Goal: Consume media (video, audio): Consume media (video, audio)

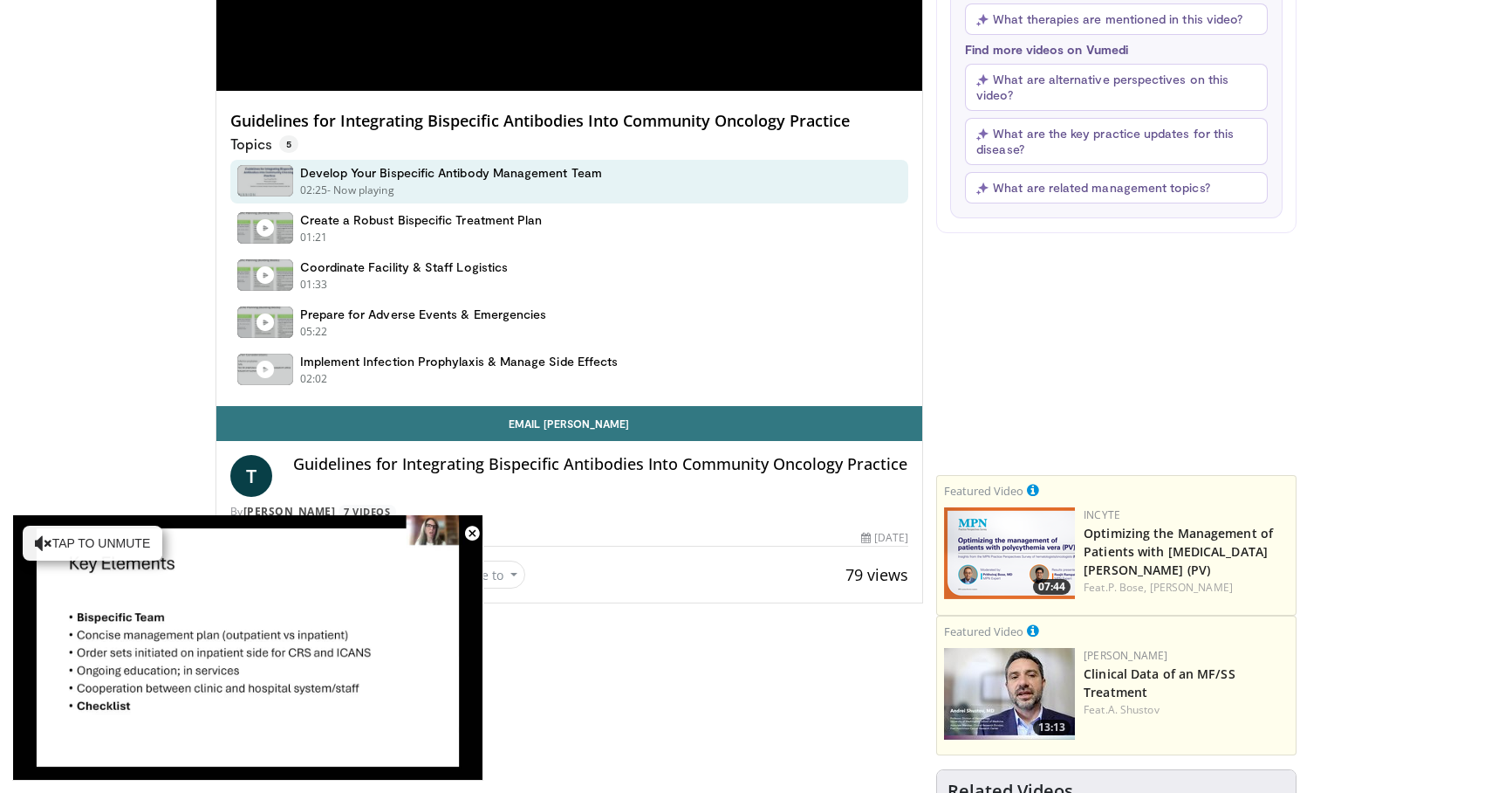
scroll to position [479, 0]
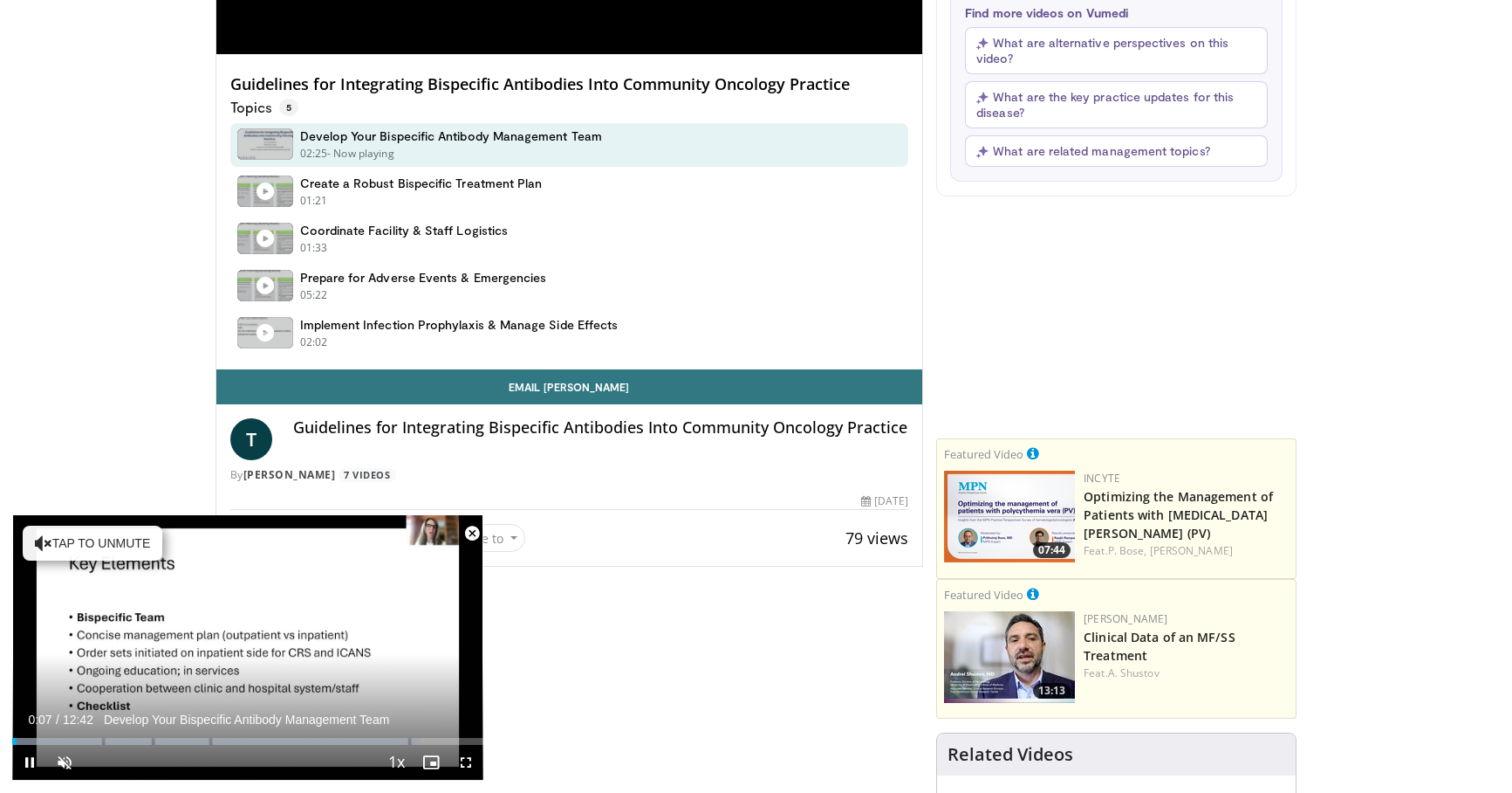
click at [471, 531] on span "Video Player" at bounding box center [473, 534] width 35 height 35
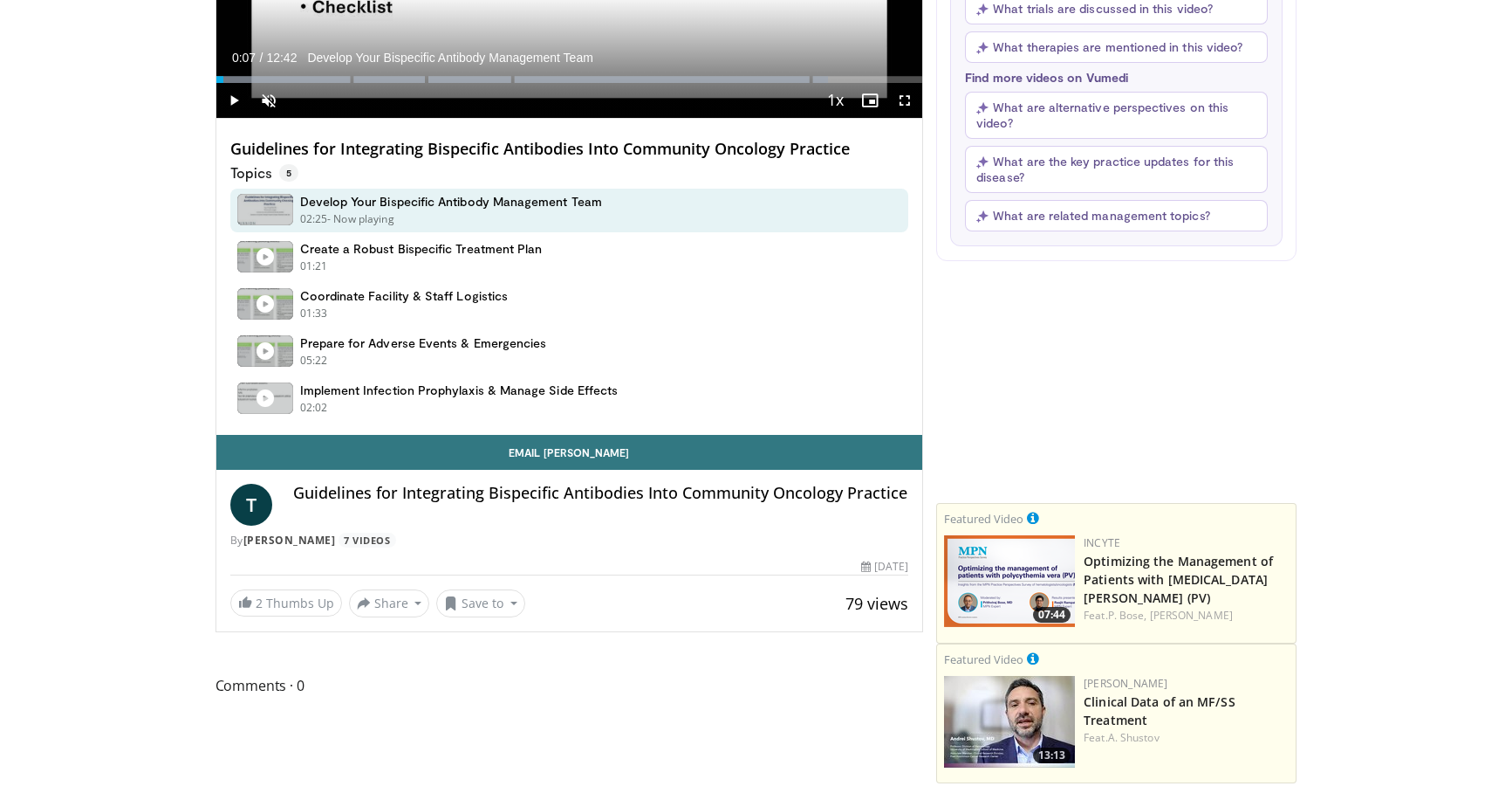
scroll to position [415, 1]
click at [470, 595] on button "Save to" at bounding box center [480, 603] width 89 height 28
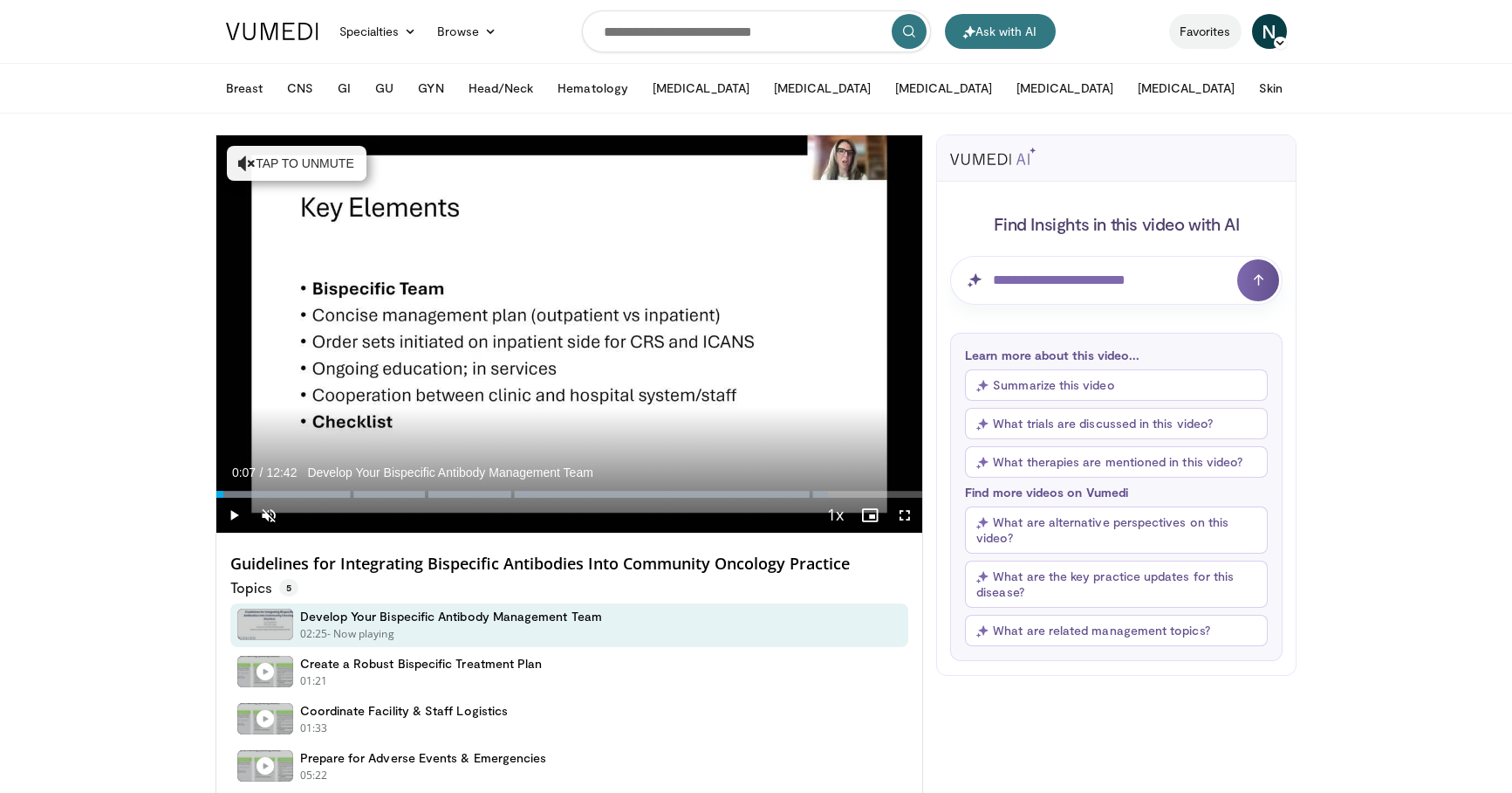
scroll to position [0, 0]
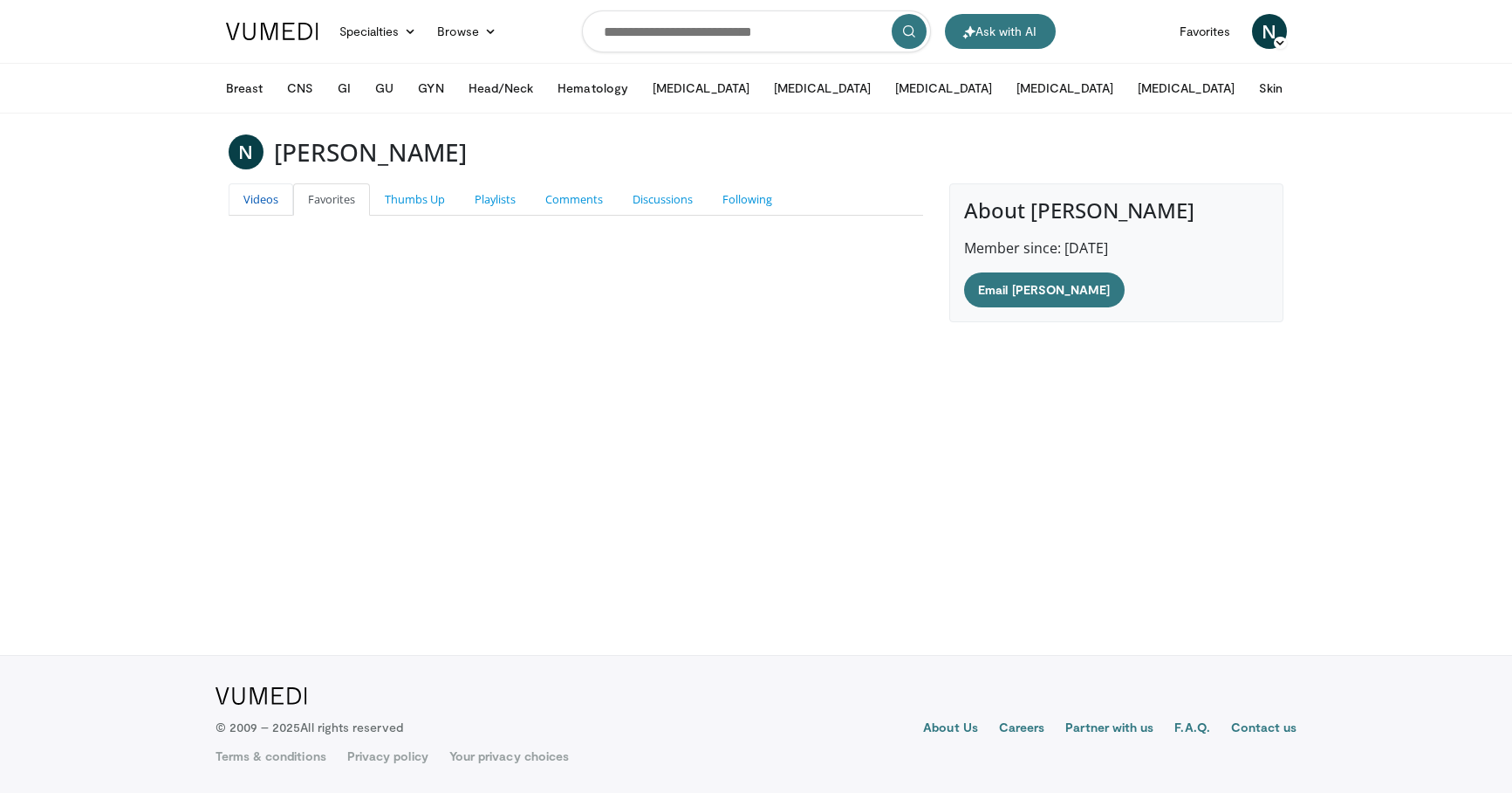
click at [272, 193] on link "Videos" at bounding box center [260, 199] width 64 height 33
click at [306, 194] on link "Favorites" at bounding box center [331, 199] width 77 height 33
click at [397, 194] on link "Thumbs Up" at bounding box center [415, 199] width 90 height 33
click at [483, 198] on link "Playlists" at bounding box center [495, 199] width 71 height 33
click at [579, 198] on link "Comments" at bounding box center [574, 199] width 87 height 33
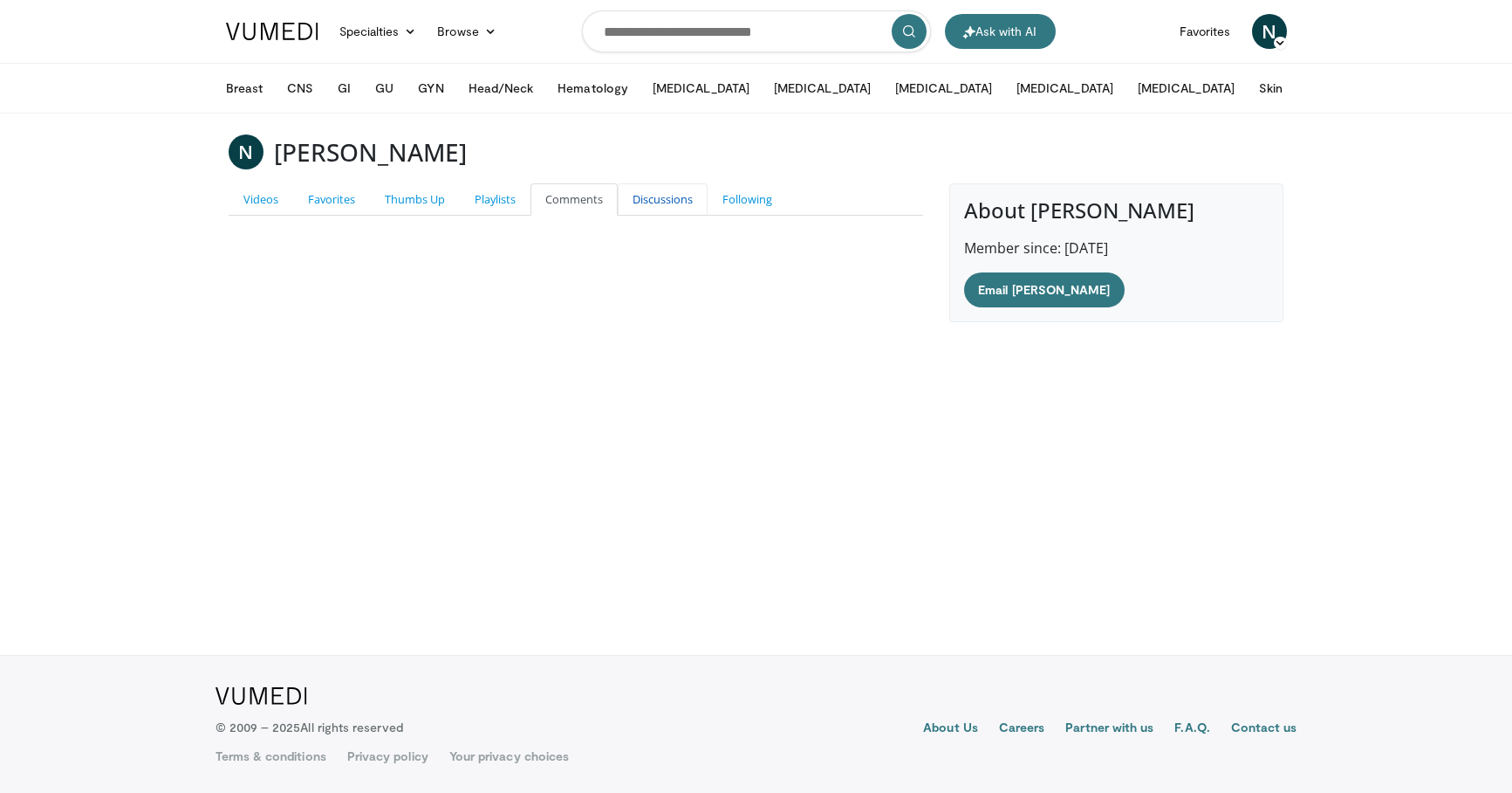
click at [675, 198] on link "Discussions" at bounding box center [663, 199] width 90 height 33
click at [762, 200] on link "Following" at bounding box center [748, 199] width 79 height 33
click at [269, 193] on link "Videos" at bounding box center [260, 199] width 64 height 33
click at [497, 197] on link "Playlists" at bounding box center [495, 199] width 71 height 33
click at [250, 193] on link "Videos" at bounding box center [260, 199] width 64 height 33
